Goal: Task Accomplishment & Management: Manage account settings

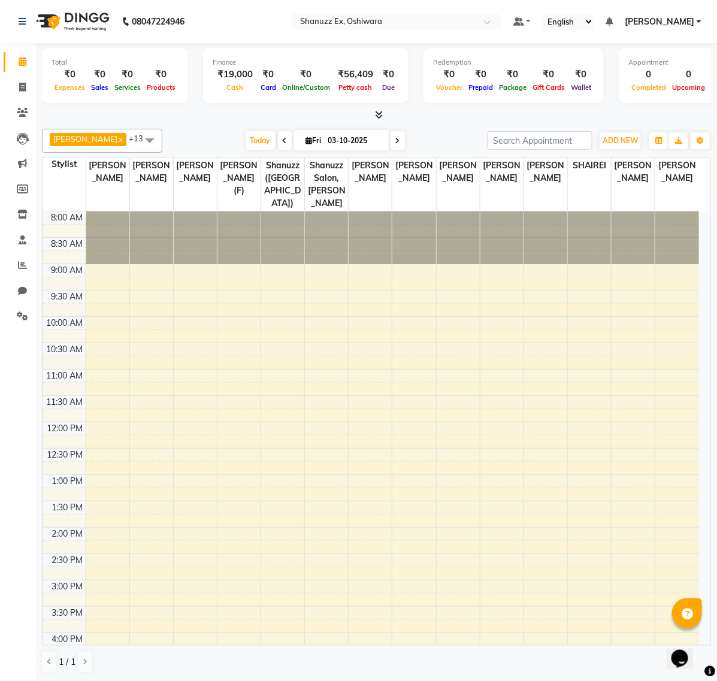
click at [678, 21] on span "[PERSON_NAME]" at bounding box center [658, 22] width 69 height 13
click at [633, 81] on link "Sign out" at bounding box center [640, 82] width 110 height 19
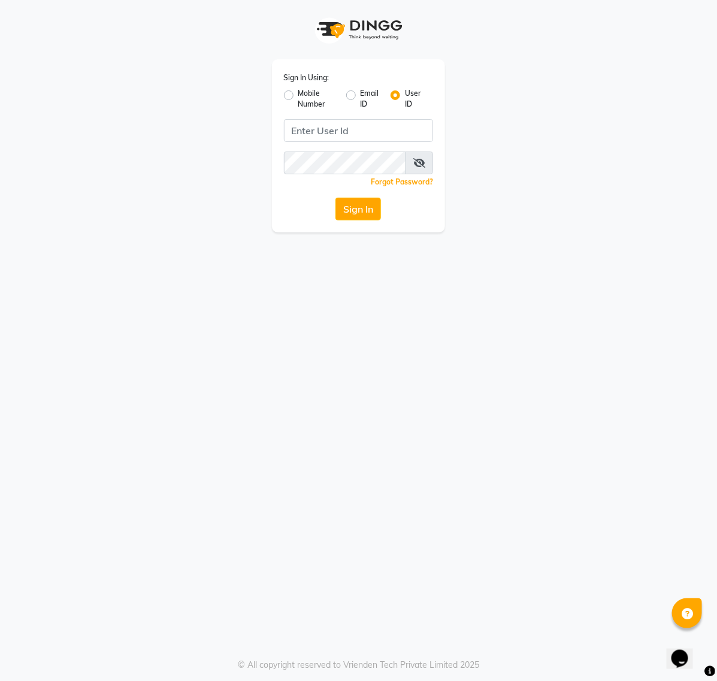
click at [298, 92] on label "Mobile Number" at bounding box center [317, 99] width 38 height 22
click at [298, 92] on input "Mobile Number" at bounding box center [302, 92] width 8 height 8
radio input "true"
radio input "false"
click at [379, 135] on input "Username" at bounding box center [379, 130] width 110 height 23
